Goal: Use online tool/utility: Utilize a website feature to perform a specific function

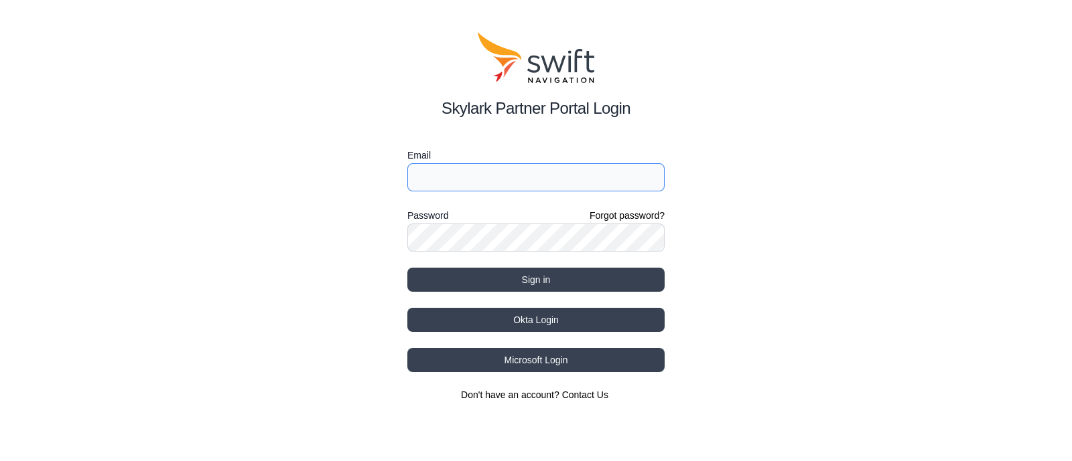
type input "[PERSON_NAME][EMAIL_ADDRESS][PERSON_NAME]"
click at [406, 282] on div "Skylark Partner Portal Login Email [PERSON_NAME][EMAIL_ADDRESS][PERSON_NAME] Pa…" at bounding box center [536, 217] width 1072 height 434
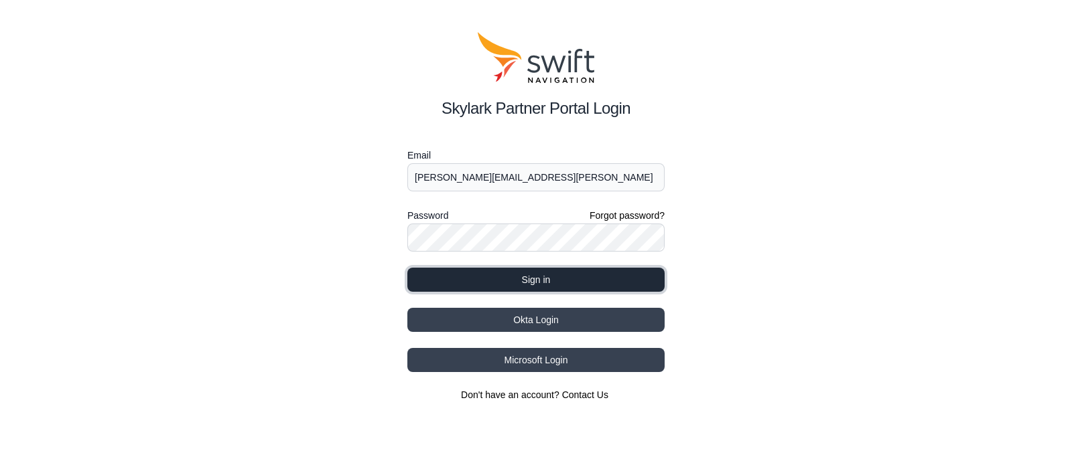
click at [431, 281] on button "Sign in" at bounding box center [535, 280] width 257 height 24
select select
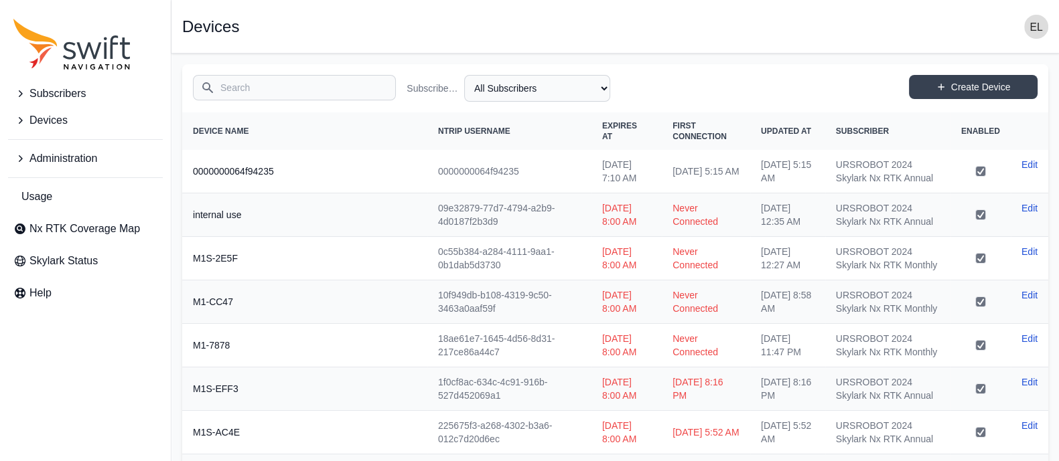
click at [44, 95] on span "Subscribers" at bounding box center [57, 94] width 56 height 16
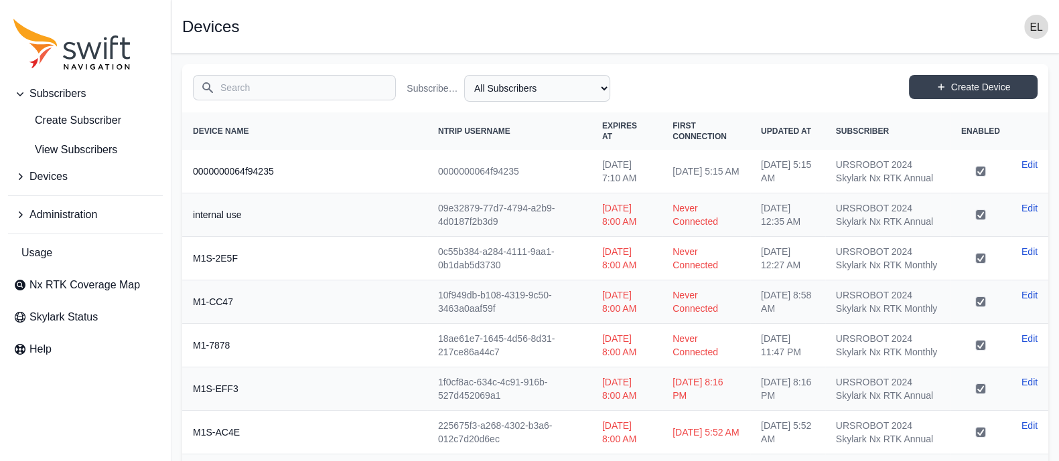
click at [57, 178] on span "Devices" at bounding box center [48, 177] width 38 height 16
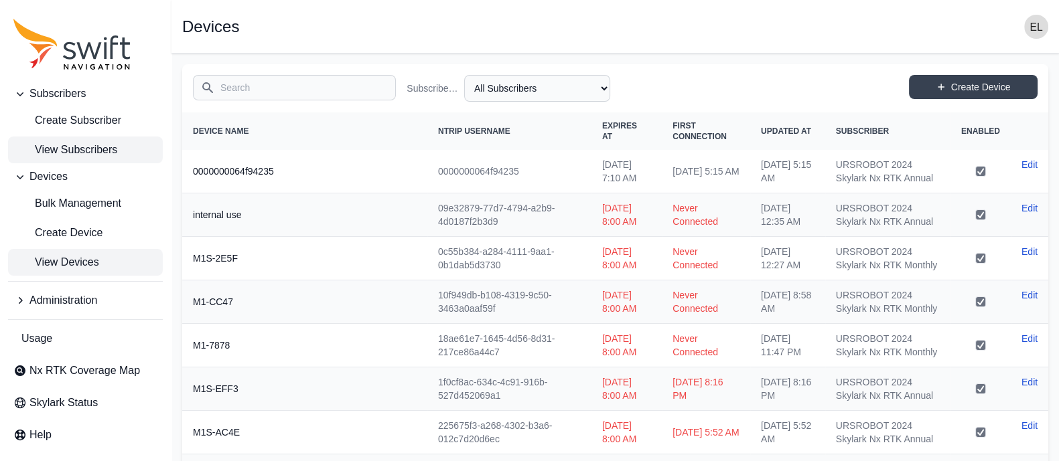
click at [107, 155] on span "View Subscribers" at bounding box center [65, 150] width 104 height 16
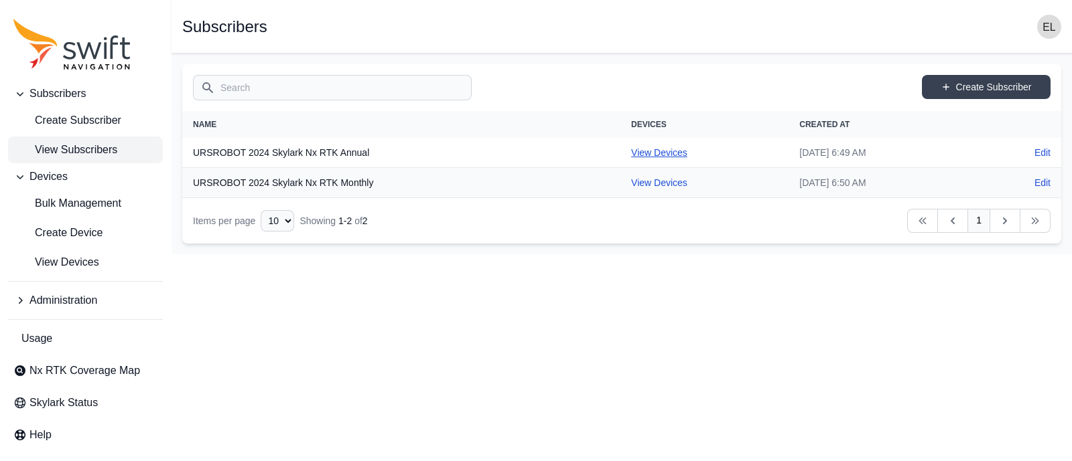
click at [631, 155] on link "View Devices" at bounding box center [659, 152] width 56 height 11
select select "b644441d-e755-4979-866a-1eb00d20fa50"
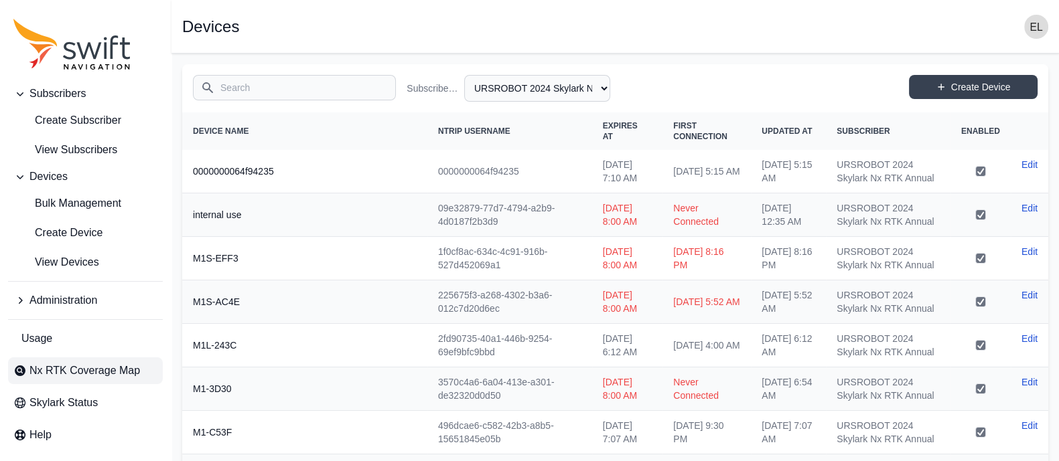
click at [56, 372] on span "Nx RTK Coverage Map" at bounding box center [84, 371] width 111 height 16
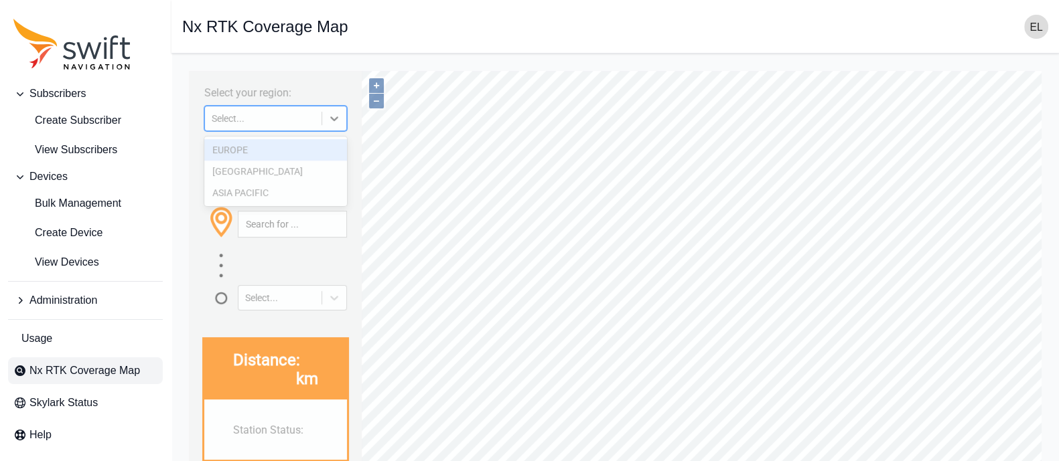
click at [265, 124] on div "Select..." at bounding box center [263, 118] width 117 height 13
click at [259, 169] on div "[GEOGRAPHIC_DATA]" at bounding box center [275, 171] width 143 height 21
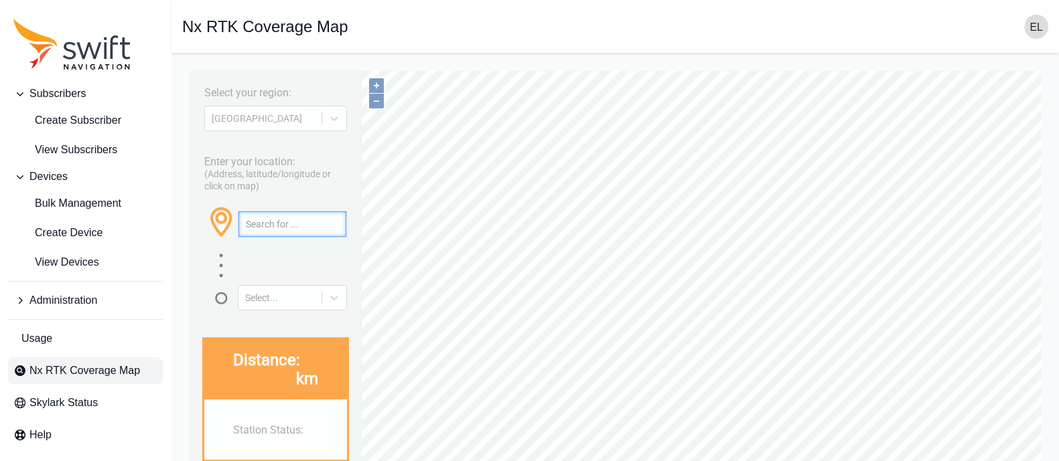
click at [271, 226] on input "text" at bounding box center [292, 224] width 108 height 25
paste input "25.135401776624178, 121.73099451623048"
click at [326, 289] on div at bounding box center [334, 298] width 24 height 24
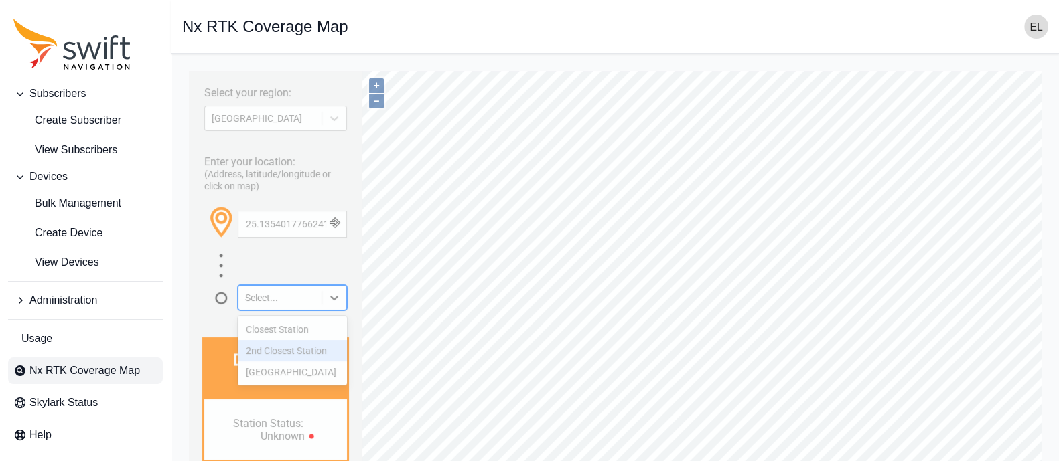
click at [287, 356] on div "2nd Closest Station" at bounding box center [292, 350] width 109 height 21
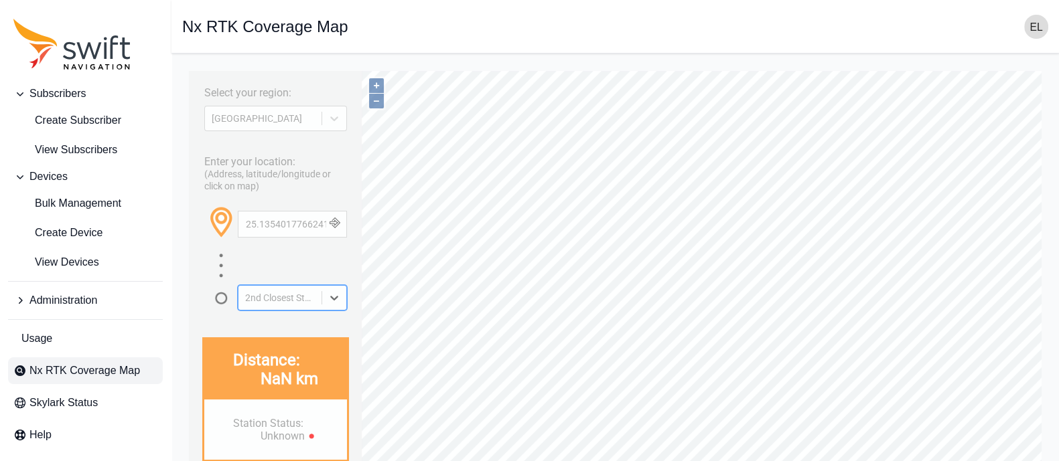
click at [330, 300] on icon at bounding box center [334, 297] width 13 height 13
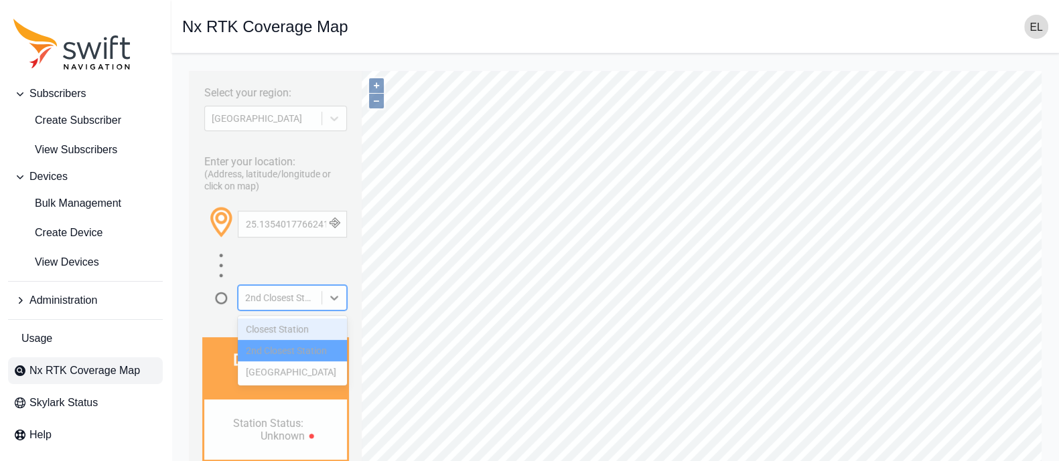
click at [300, 335] on div "Closest Station" at bounding box center [292, 329] width 109 height 21
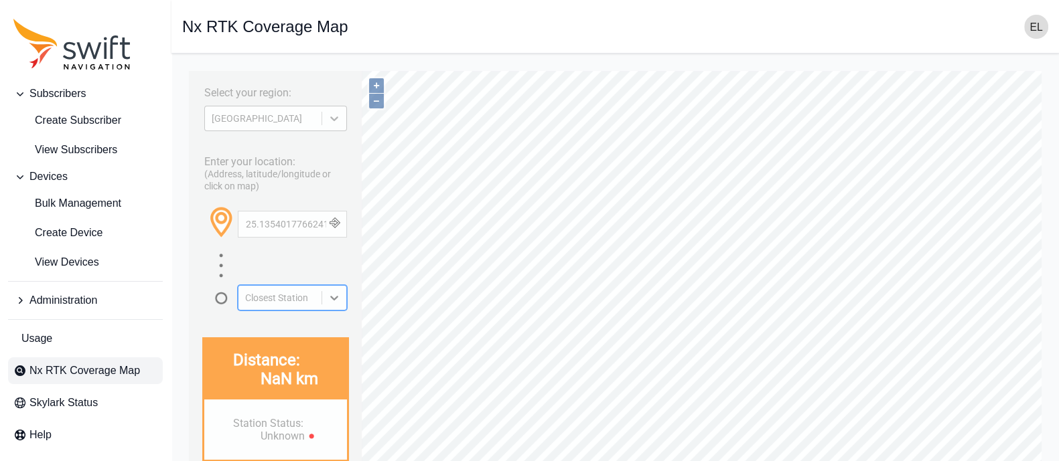
click at [337, 111] on div at bounding box center [334, 118] width 24 height 24
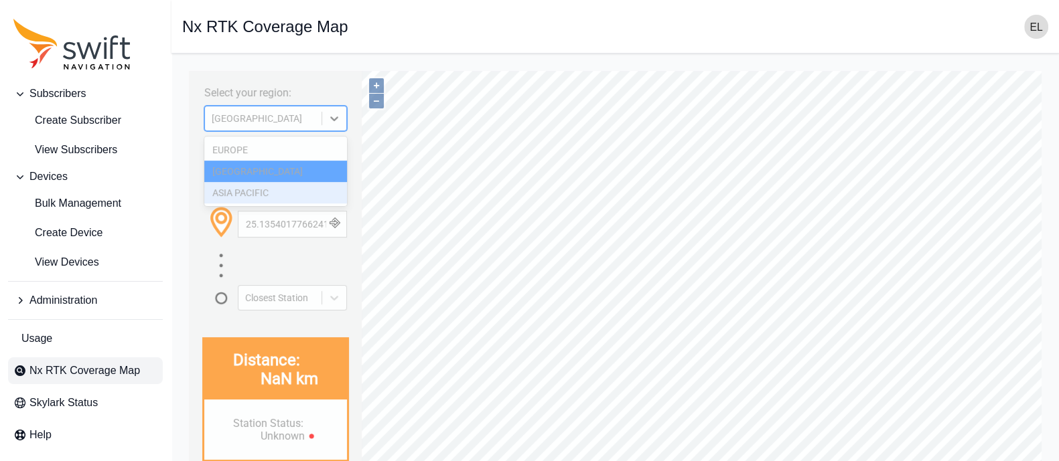
click at [254, 189] on div "ASIA PACIFIC" at bounding box center [275, 192] width 143 height 21
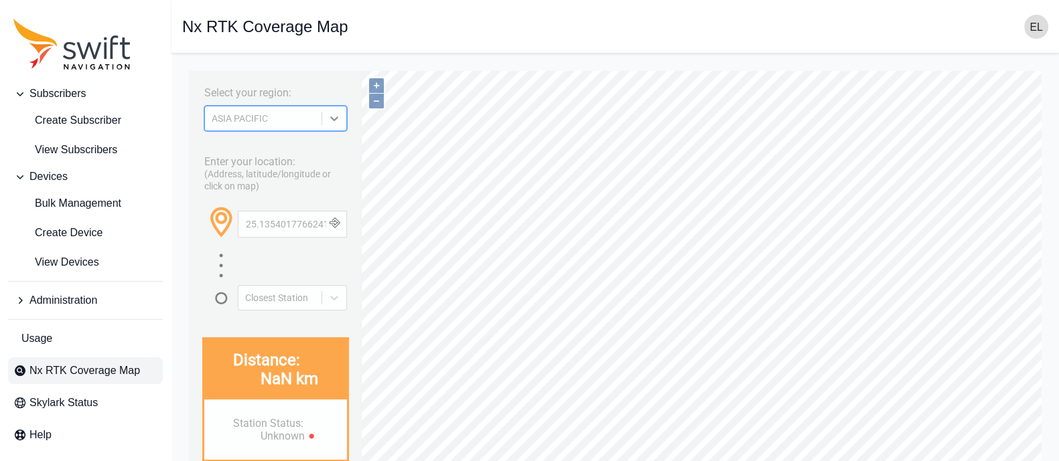
click at [341, 229] on button "button" at bounding box center [334, 224] width 22 height 25
click at [377, 81] on button "+" at bounding box center [376, 85] width 15 height 15
click at [377, 79] on button "+" at bounding box center [376, 85] width 15 height 15
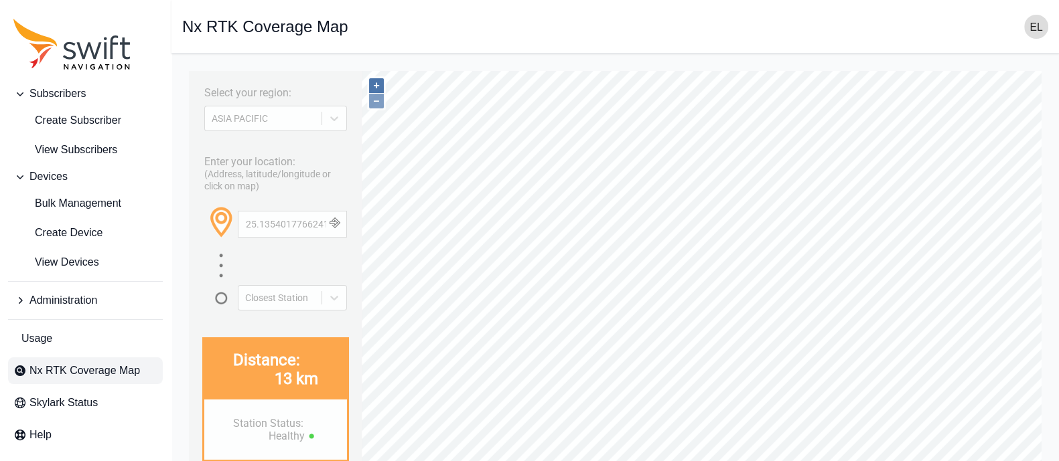
click at [377, 79] on button "+" at bounding box center [376, 85] width 15 height 15
click at [378, 102] on button "–" at bounding box center [376, 101] width 15 height 15
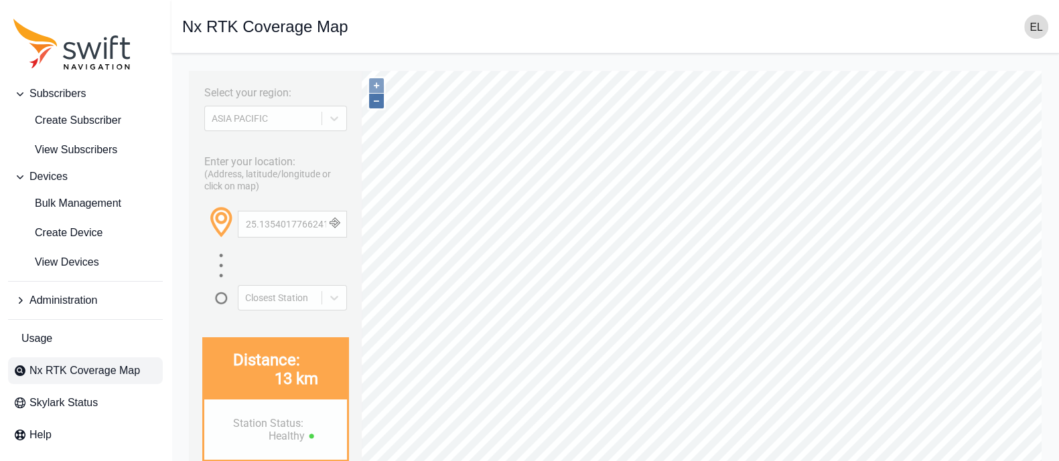
click at [378, 102] on button "–" at bounding box center [376, 101] width 15 height 15
click at [377, 87] on button "+" at bounding box center [376, 85] width 15 height 15
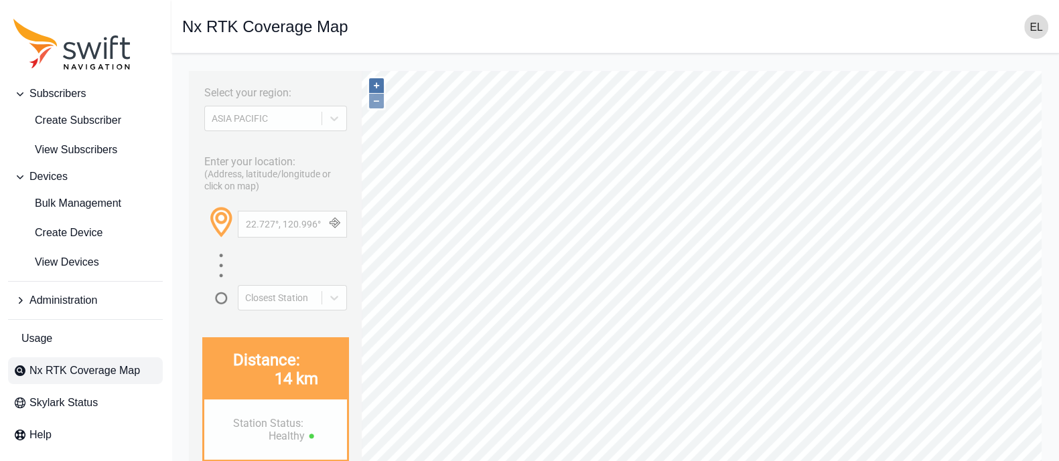
type input "22.795°, 121.128°"
